Goal: Task Accomplishment & Management: Use online tool/utility

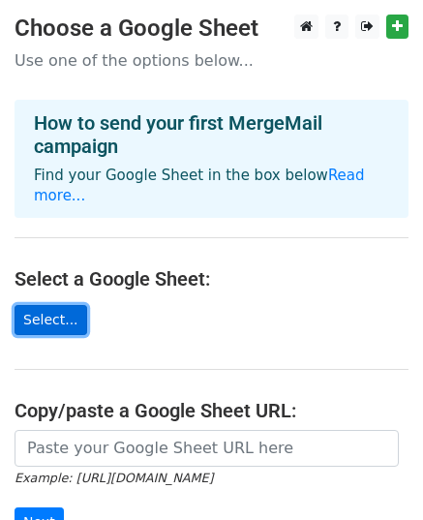
click at [49, 305] on link "Select..." at bounding box center [51, 320] width 73 height 30
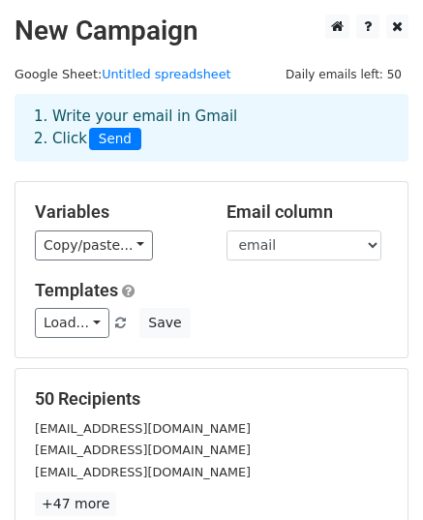
click at [111, 136] on span "Send" at bounding box center [115, 139] width 52 height 23
click at [114, 137] on span "Send" at bounding box center [115, 139] width 52 height 23
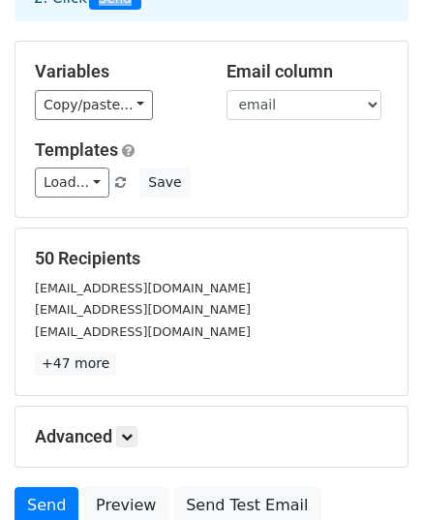
scroll to position [305, 0]
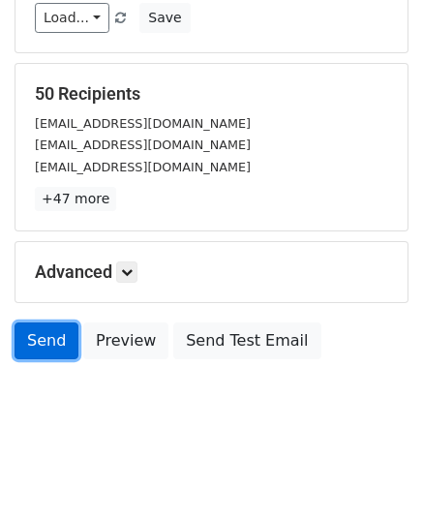
click at [54, 336] on link "Send" at bounding box center [47, 340] width 64 height 37
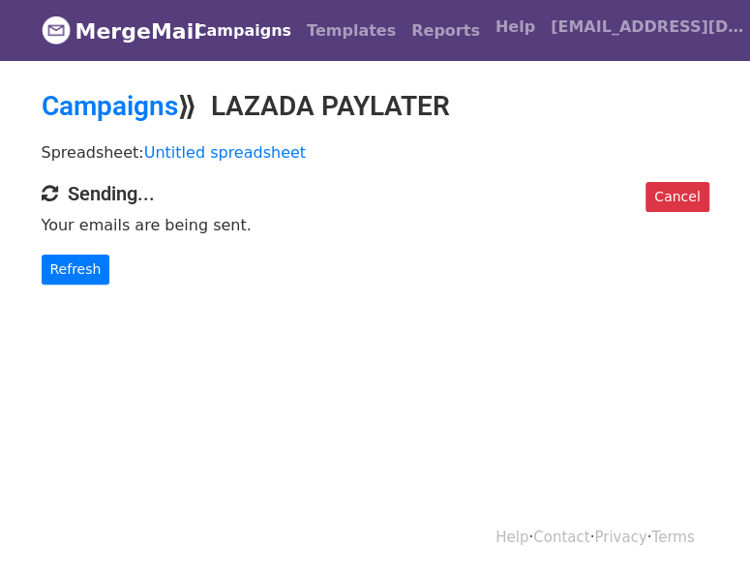
click at [410, 52] on nav "MergeMail Campaigns Templates Reports Open Gmail Daily emails left: 50 Help laz…" at bounding box center [376, 30] width 668 height 61
click at [404, 36] on link "Reports" at bounding box center [446, 31] width 84 height 39
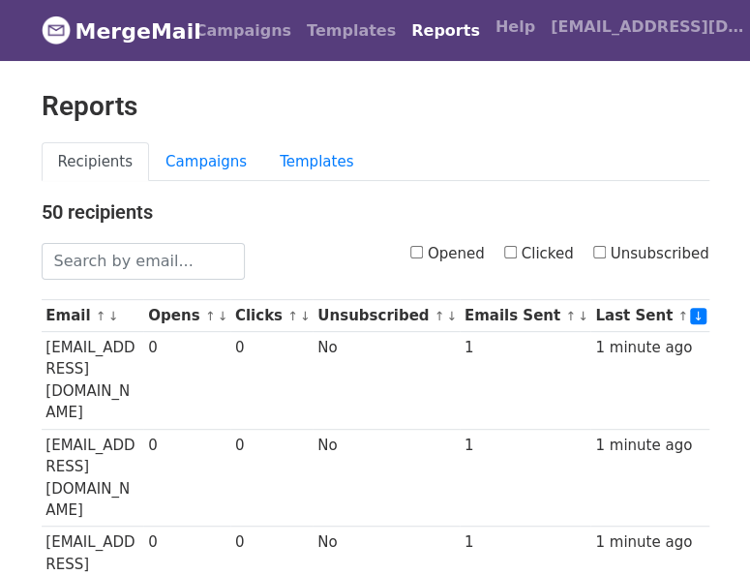
click at [215, 34] on link "Campaigns" at bounding box center [243, 31] width 111 height 39
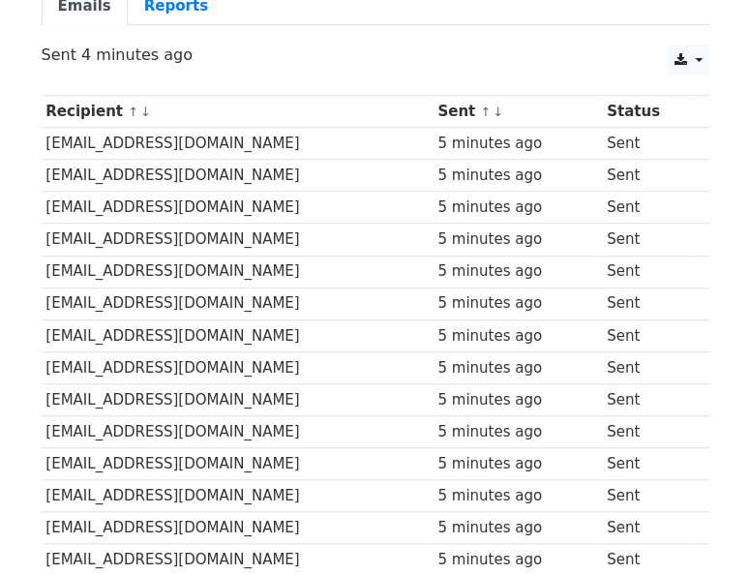
scroll to position [146, 0]
